Goal: Task Accomplishment & Management: Complete application form

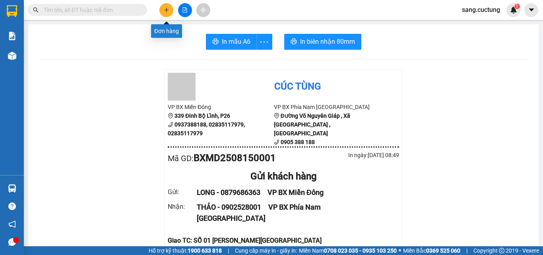
click at [168, 8] on icon "plus" at bounding box center [167, 10] width 6 height 6
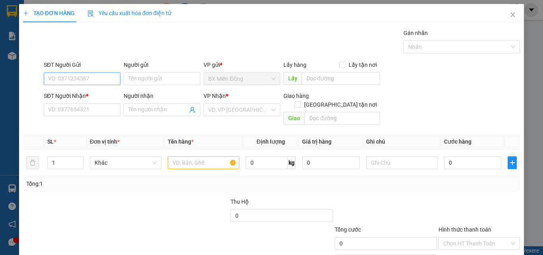
click at [90, 74] on input "SĐT Người Gửi" at bounding box center [82, 78] width 77 height 13
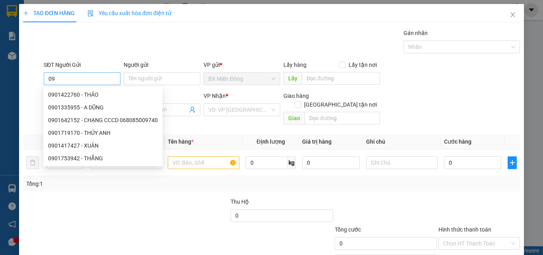
type input "0"
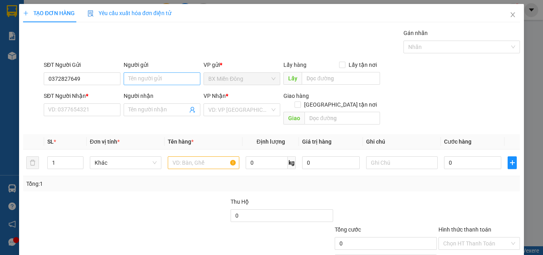
type input "0372827649"
click at [134, 80] on input "Người gửi" at bounding box center [162, 78] width 77 height 13
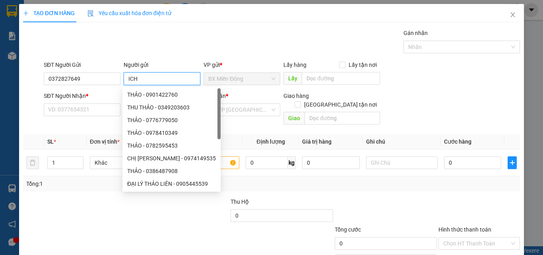
type input "ICHI"
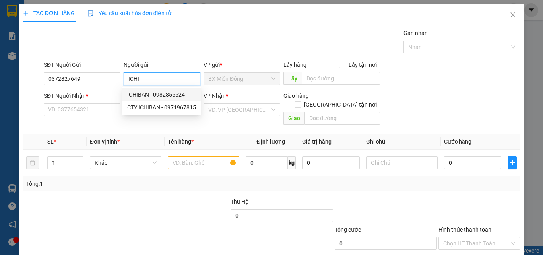
click at [148, 94] on div "ICHIBAN - 0982855524" at bounding box center [161, 94] width 69 height 9
type input "0982855524"
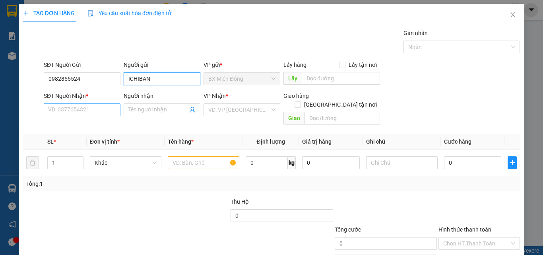
type input "ICHIBAN"
click at [108, 110] on input "SĐT Người Nhận *" at bounding box center [82, 109] width 77 height 13
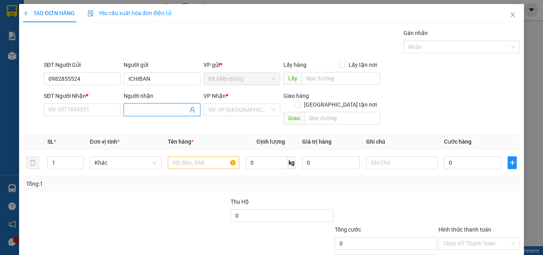
click at [156, 113] on input "Người nhận" at bounding box center [157, 109] width 59 height 9
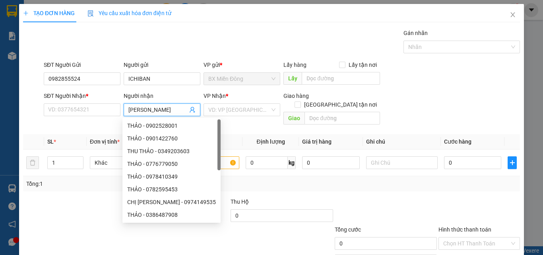
type input "[PERSON_NAME]"
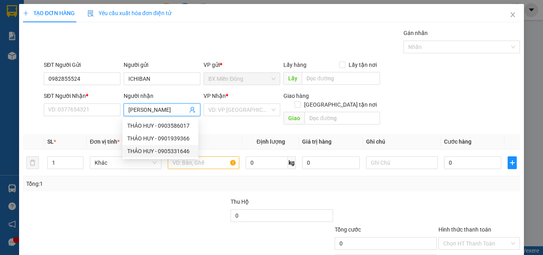
click at [164, 152] on div "THẢO HUY - 0905331646" at bounding box center [160, 151] width 66 height 9
type input "0905331646"
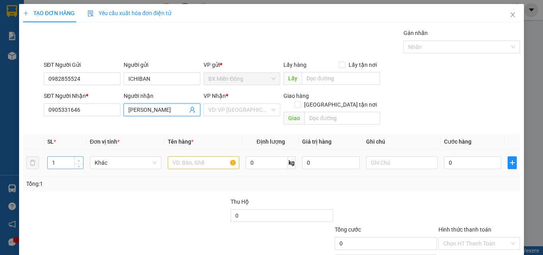
type input "[PERSON_NAME]"
type input "2"
click at [79, 156] on span "Increase Value" at bounding box center [78, 159] width 9 height 7
click at [215, 156] on input "text" at bounding box center [203, 162] width 71 height 13
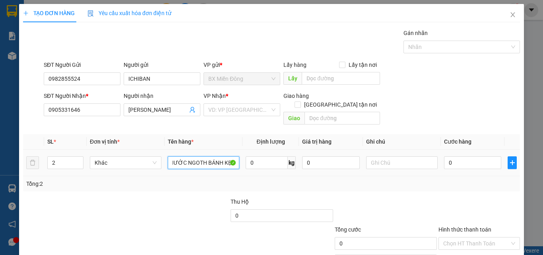
scroll to position [0, 3]
click at [204, 156] on input "NƯỚC NGOTH BÁNH KẸO" at bounding box center [203, 162] width 71 height 13
type input "NƯỚC NGOT , BÁNH KẸO"
click at [398, 156] on input "text" at bounding box center [401, 162] width 71 height 13
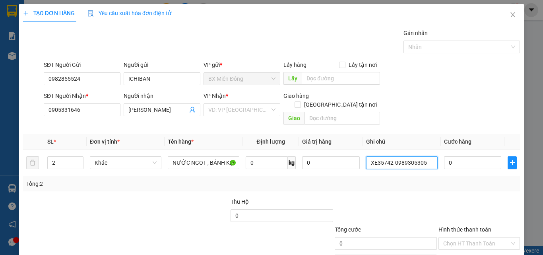
type input "XE35742-0989305305"
click at [403, 179] on div "Tổng: 2" at bounding box center [271, 183] width 490 height 9
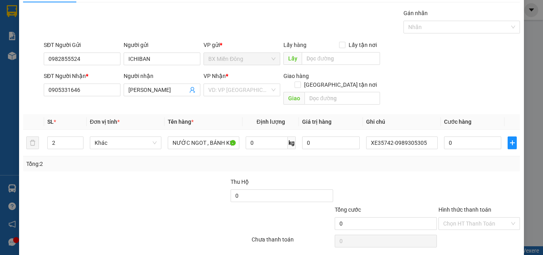
scroll to position [39, 0]
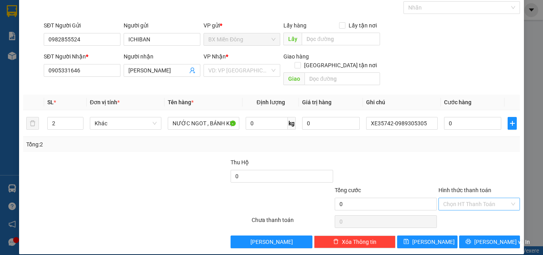
click at [443, 198] on input "Hình thức thanh toán" at bounding box center [476, 204] width 66 height 12
click at [448, 224] on div "Miễn phí" at bounding box center [473, 223] width 71 height 9
click at [462, 238] on button "[PERSON_NAME] và In" at bounding box center [489, 241] width 61 height 13
click at [259, 66] on input "search" at bounding box center [239, 70] width 62 height 12
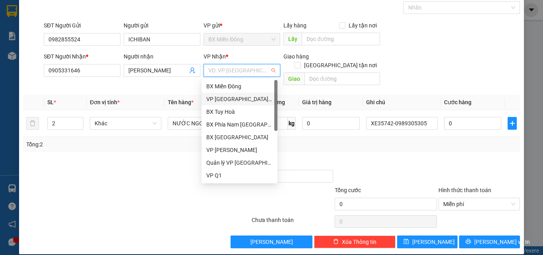
click at [264, 95] on div "VP [GEOGRAPHIC_DATA] xe Limousine" at bounding box center [239, 99] width 66 height 9
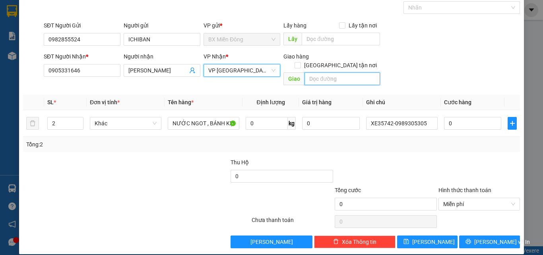
click at [321, 73] on input "text" at bounding box center [341, 78] width 75 height 13
type input "v"
type input "VP CÚC TÙNG 198 [PERSON_NAME]"
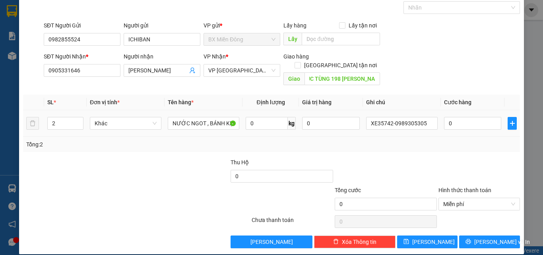
click at [370, 126] on td "XE35742-0989305305" at bounding box center [402, 123] width 78 height 27
click at [471, 238] on icon "printer" at bounding box center [468, 241] width 6 height 6
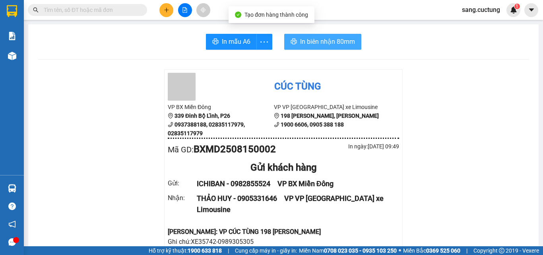
click at [339, 37] on span "In biên nhận 80mm" at bounding box center [327, 42] width 55 height 10
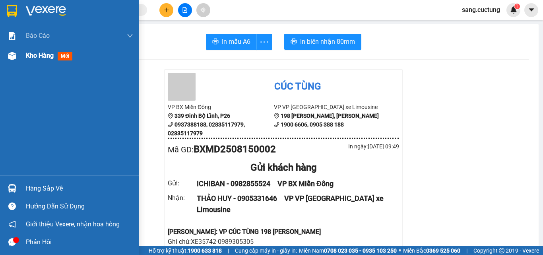
click at [45, 55] on span "Kho hàng" at bounding box center [40, 56] width 28 height 8
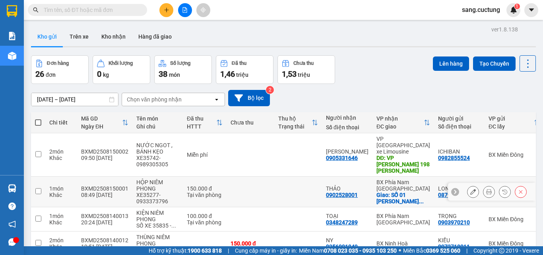
click at [42, 176] on td at bounding box center [38, 191] width 14 height 31
checkbox input "true"
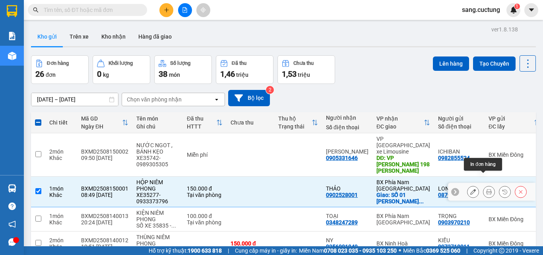
click at [486, 189] on icon at bounding box center [489, 192] width 6 height 6
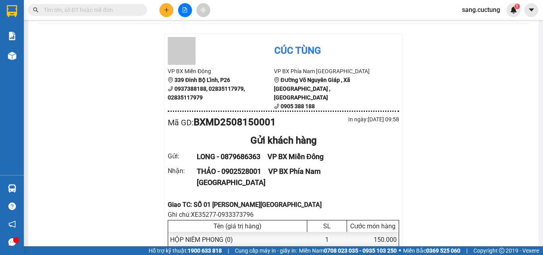
scroll to position [79, 0]
